Goal: Task Accomplishment & Management: Use online tool/utility

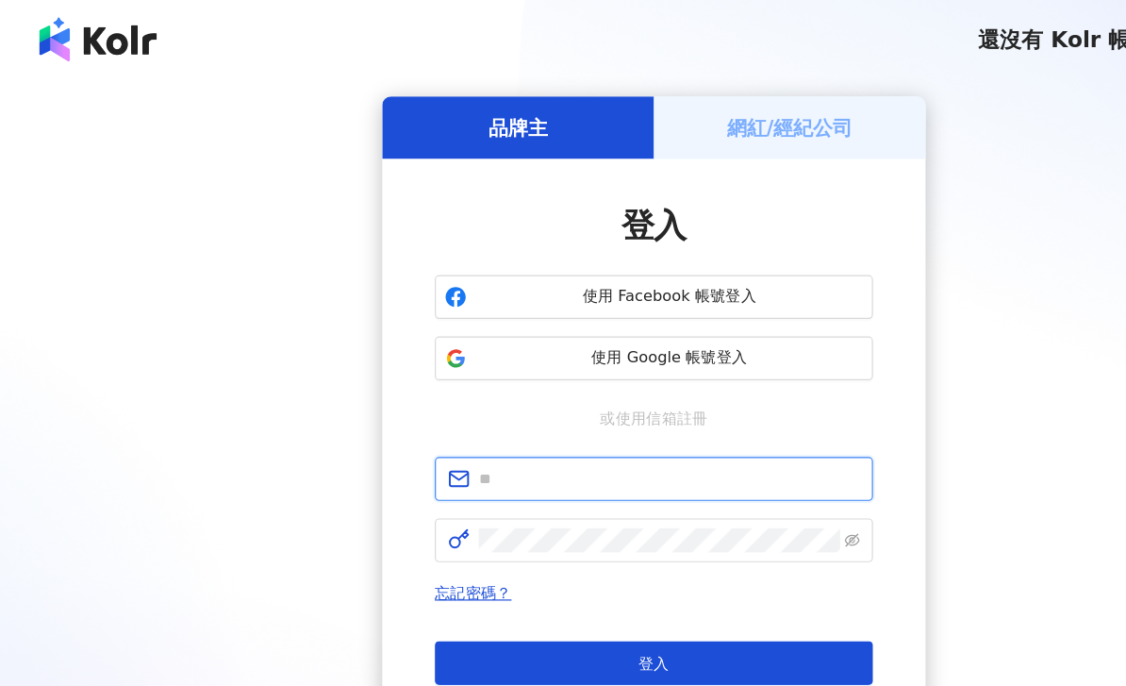
click at [596, 413] on input "text" at bounding box center [576, 412] width 328 height 21
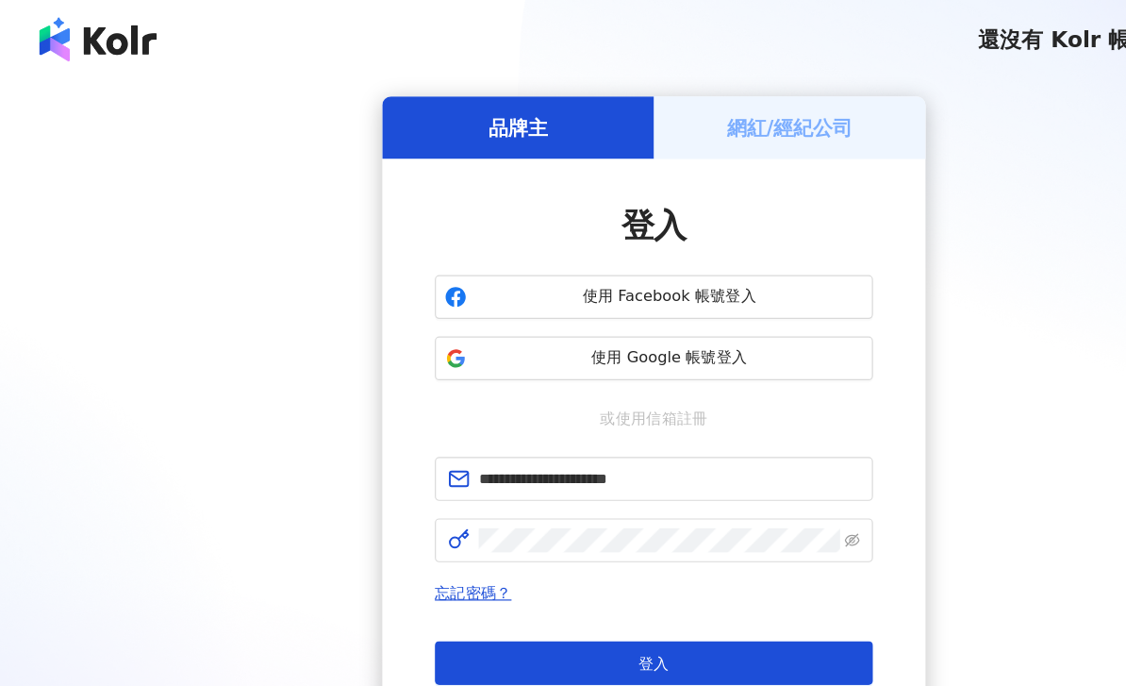
click at [563, 571] on button "登入" at bounding box center [562, 571] width 377 height 38
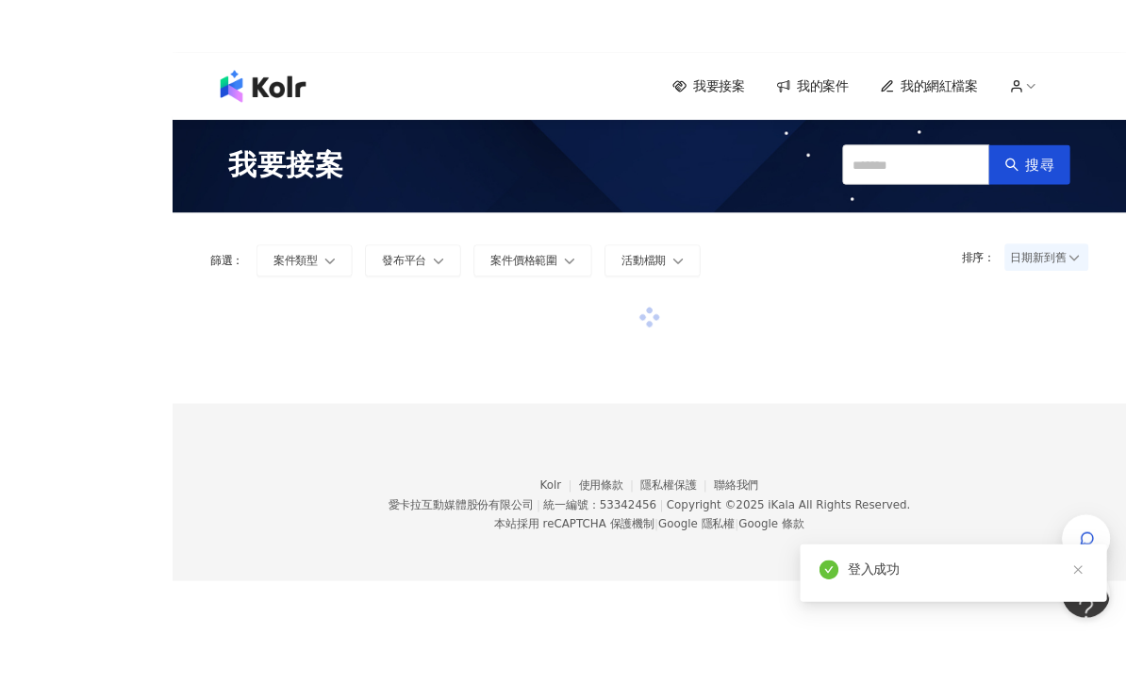
scroll to position [29, 0]
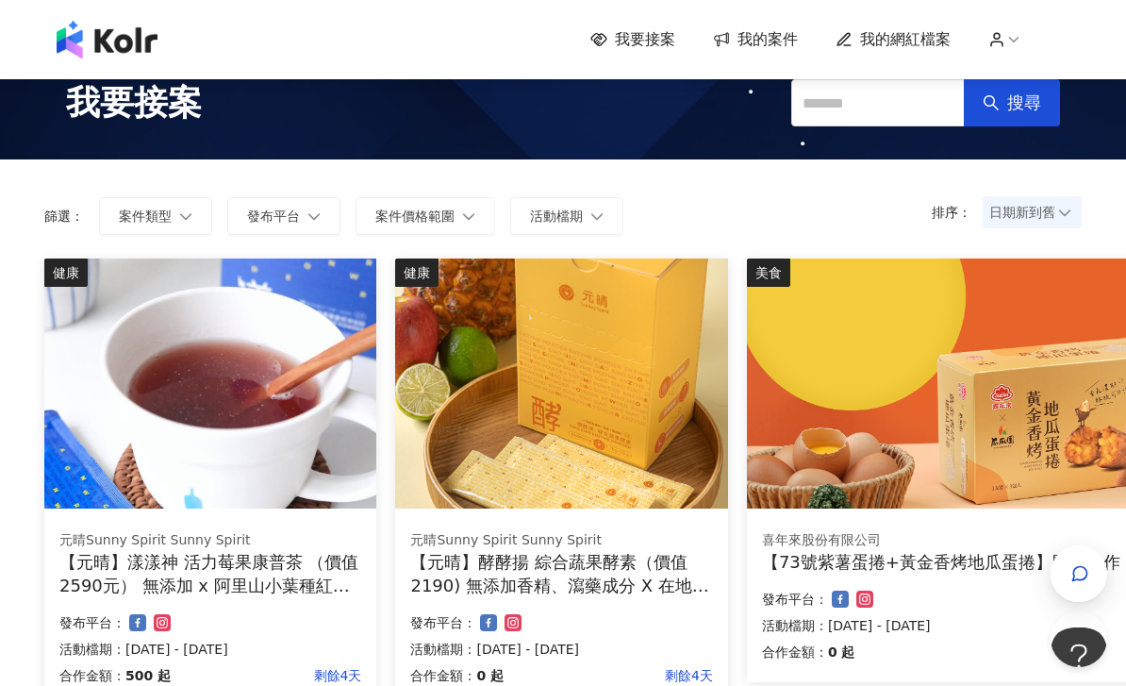
click at [1085, 576] on icon "button" at bounding box center [1080, 573] width 19 height 19
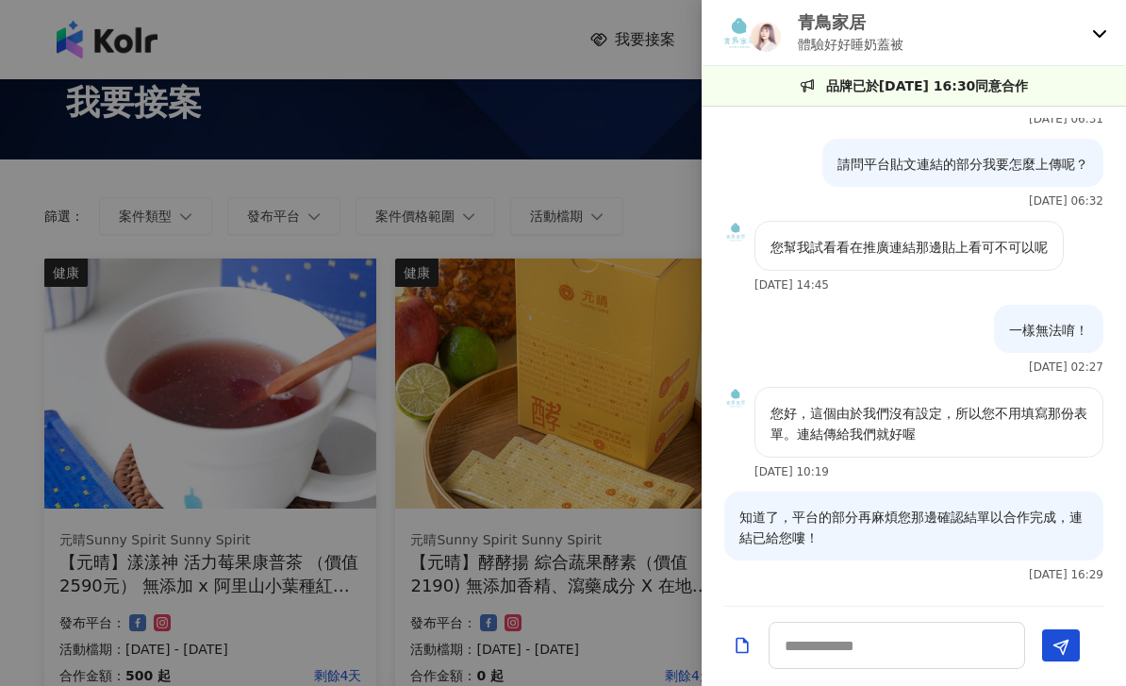
click at [1101, 37] on icon at bounding box center [1099, 32] width 15 height 15
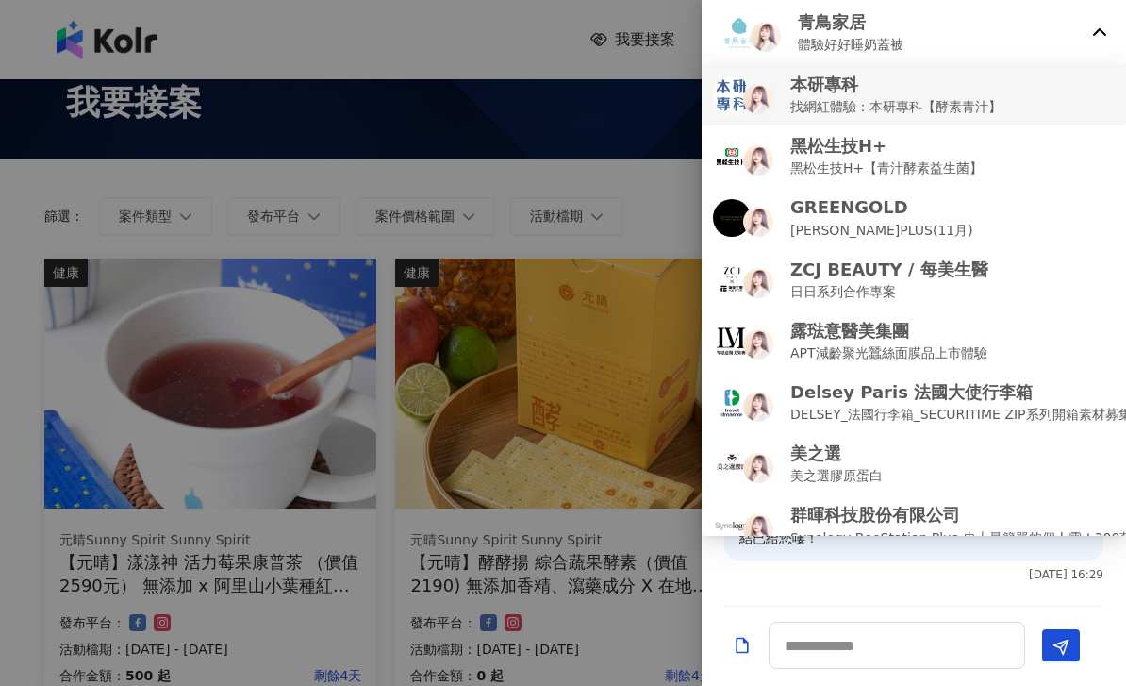
click at [1009, 108] on div "本研專科 找網紅體驗：本研專科【酵素青汁】" at bounding box center [914, 95] width 402 height 44
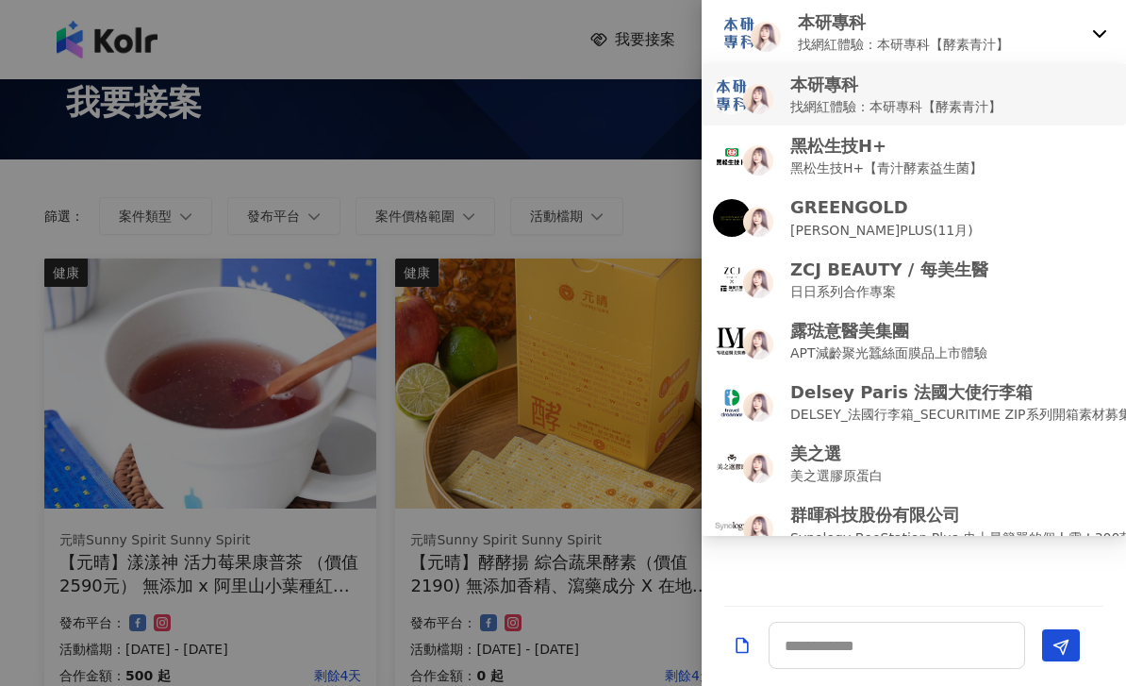
scroll to position [0, 0]
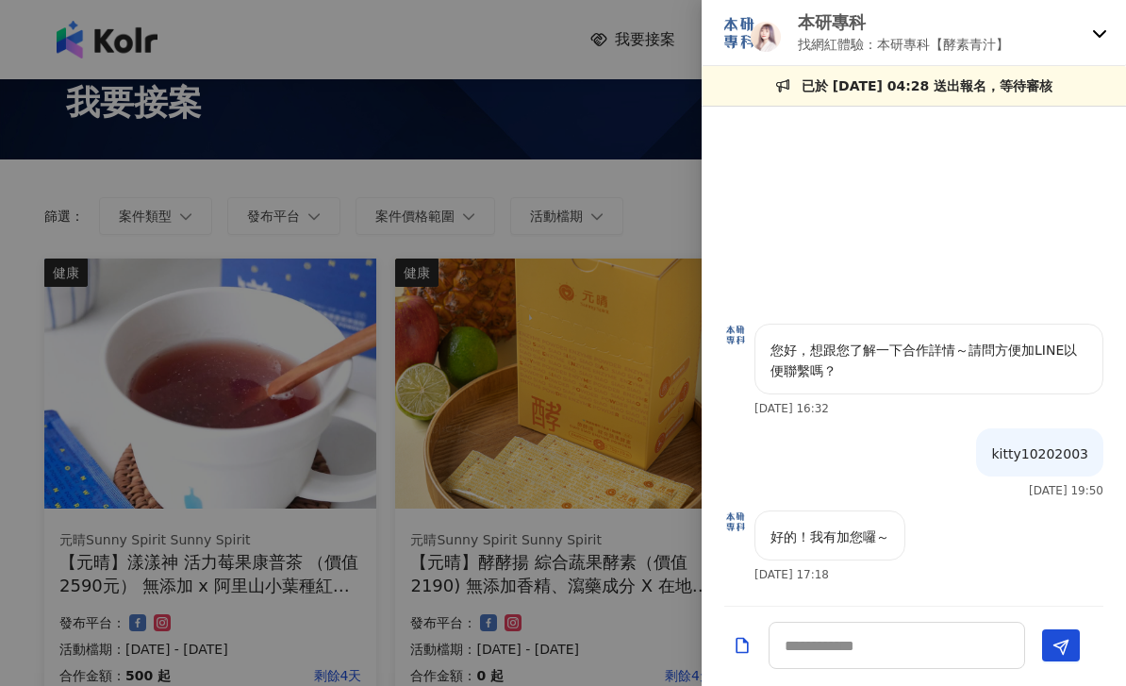
click at [1106, 20] on div "本研專科 找網紅體驗：本研專科【酵素青汁】" at bounding box center [914, 33] width 424 height 66
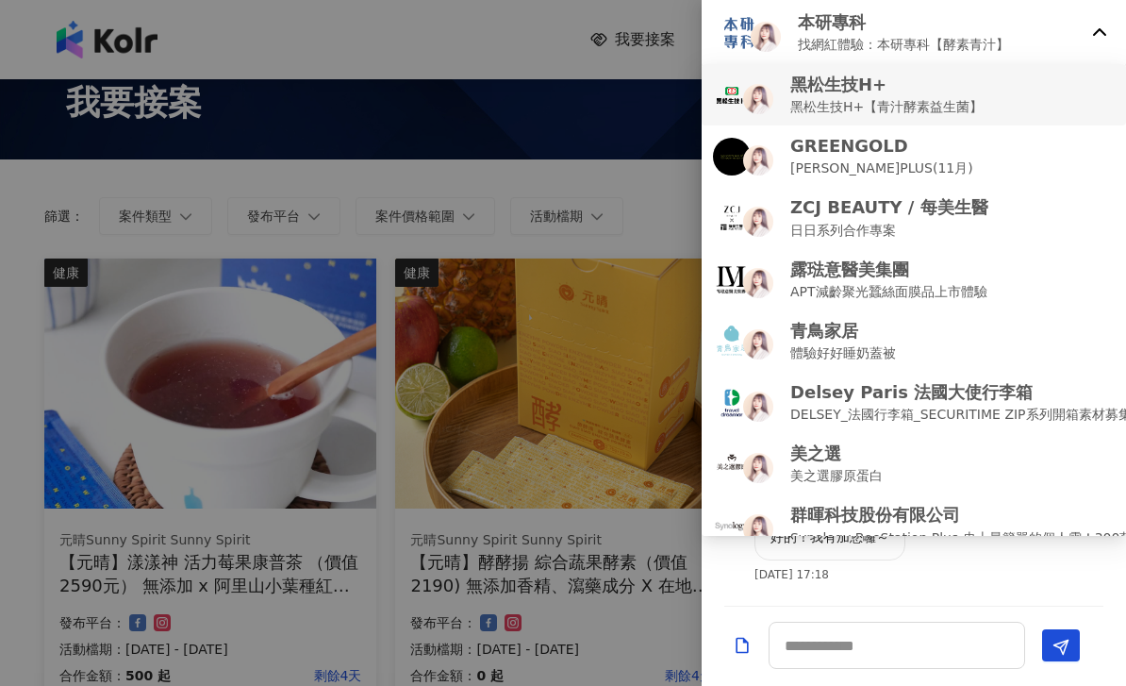
click at [1028, 108] on div "黑松生技H+ 黑松生技H+【青汁酵素益生菌】" at bounding box center [914, 95] width 402 height 44
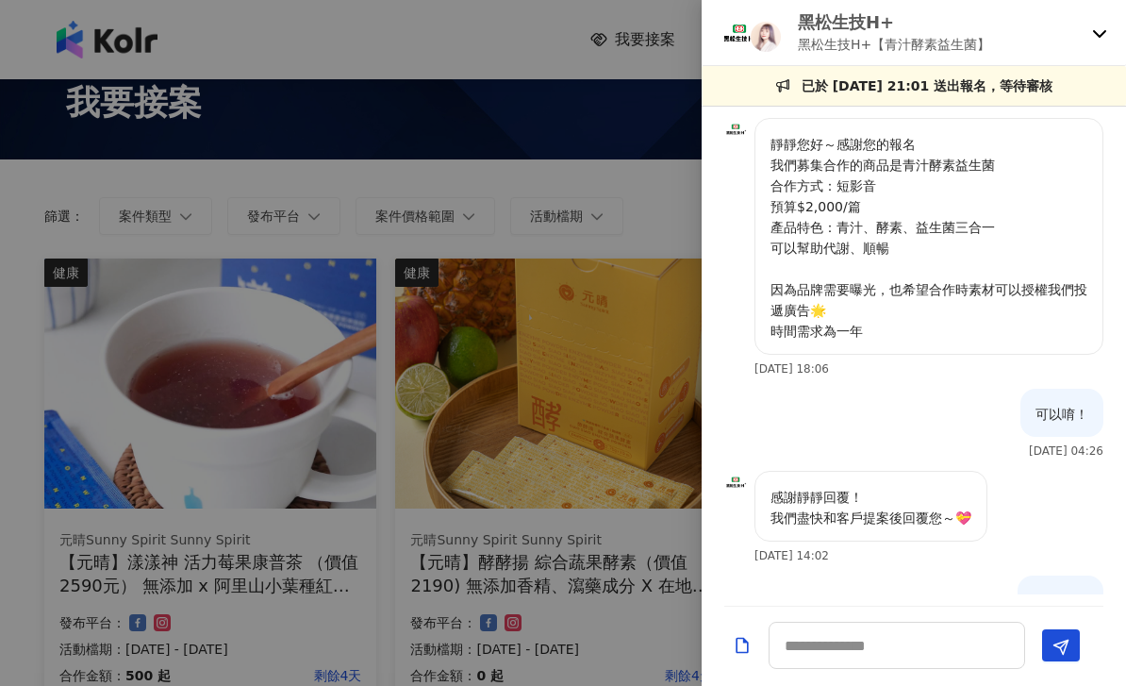
scroll to position [63, 0]
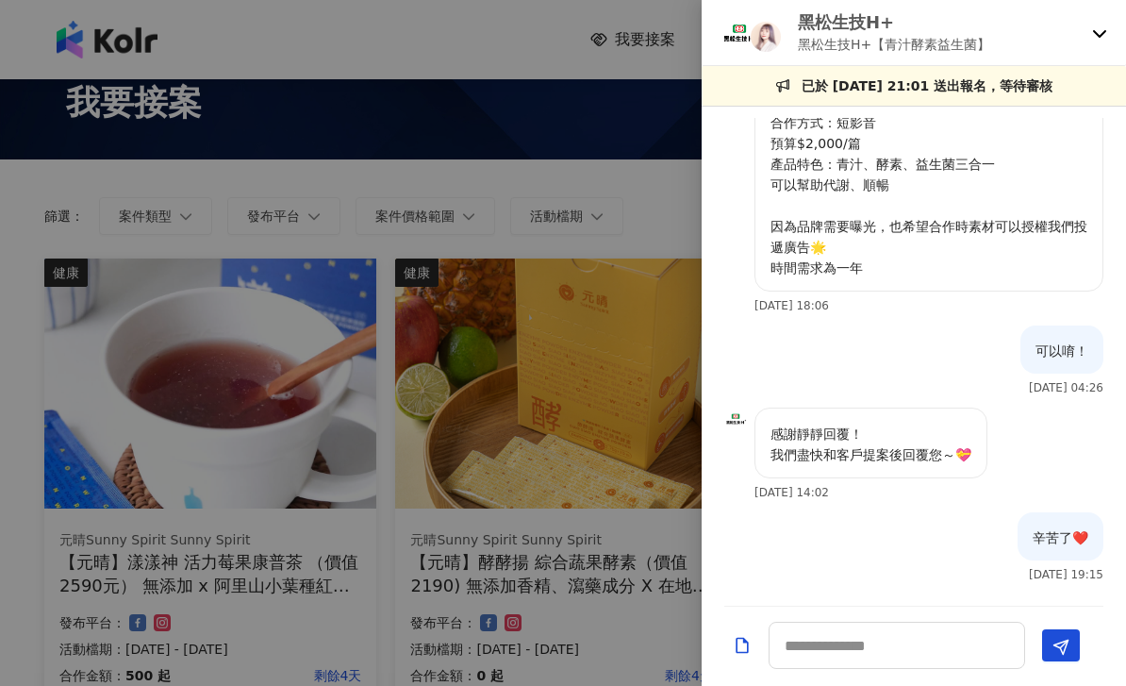
click at [1089, 42] on div "黑松生技H+ 黑松生技H+【青汁酵素益生菌】" at bounding box center [914, 33] width 424 height 66
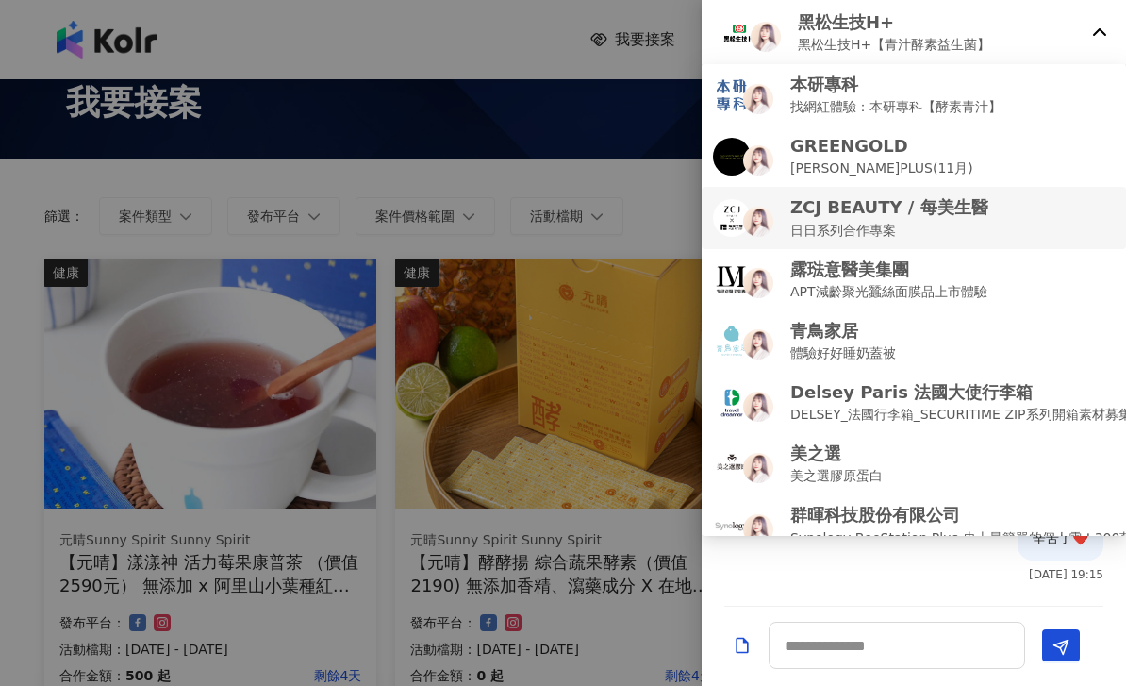
click at [978, 229] on div "ZCJ BEAUTY / 每美生醫 日日系列合作專案" at bounding box center [914, 217] width 402 height 44
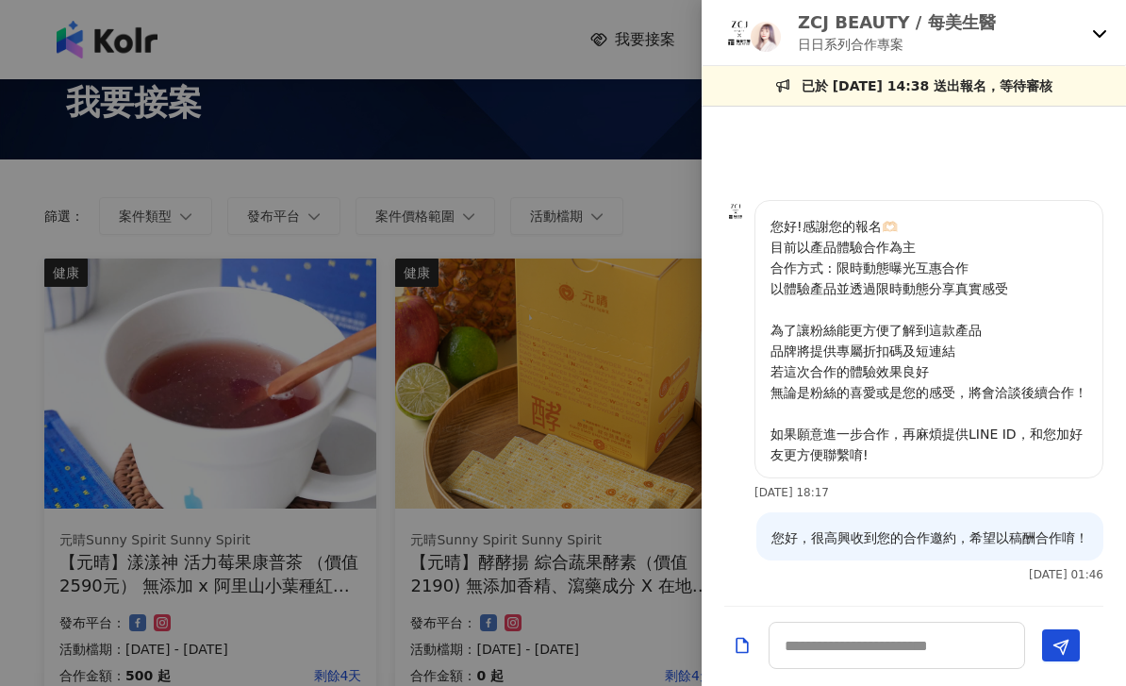
click at [1097, 34] on icon at bounding box center [1099, 34] width 13 height 8
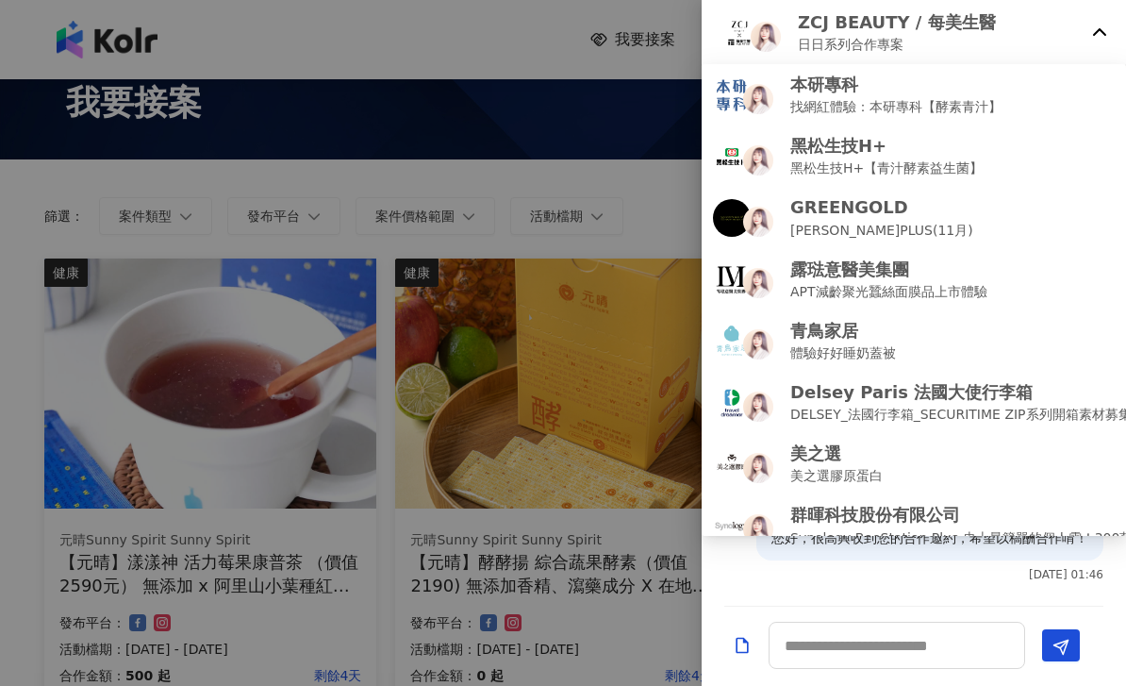
click at [1102, 37] on icon at bounding box center [1099, 32] width 15 height 15
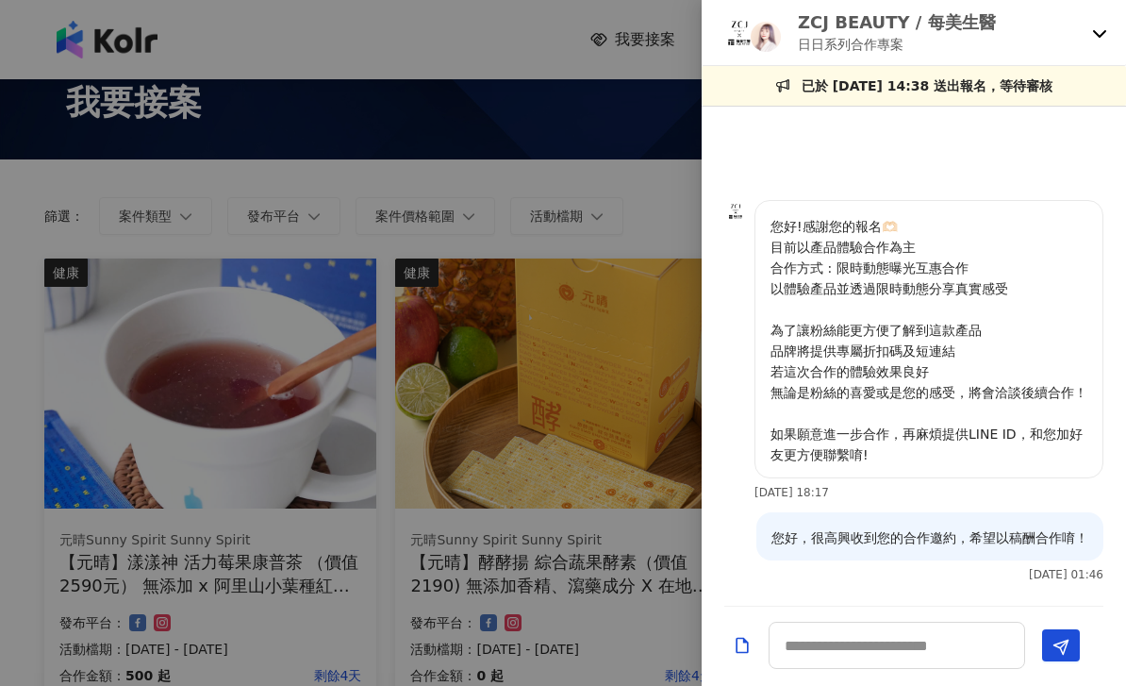
click at [641, 238] on div at bounding box center [563, 343] width 1126 height 686
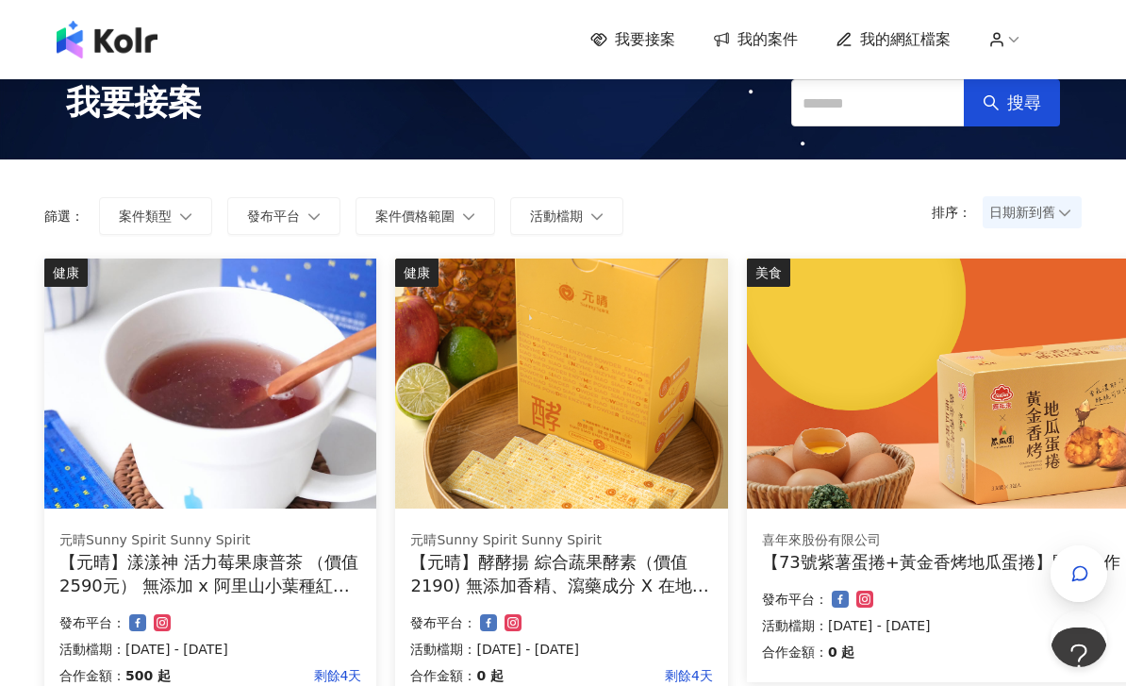
click at [651, 60] on div "我要接案 我的案件 我的網紅檔案" at bounding box center [563, 39] width 1126 height 79
click at [652, 41] on span "我要接案" at bounding box center [645, 39] width 60 height 21
